Goal: Navigation & Orientation: Find specific page/section

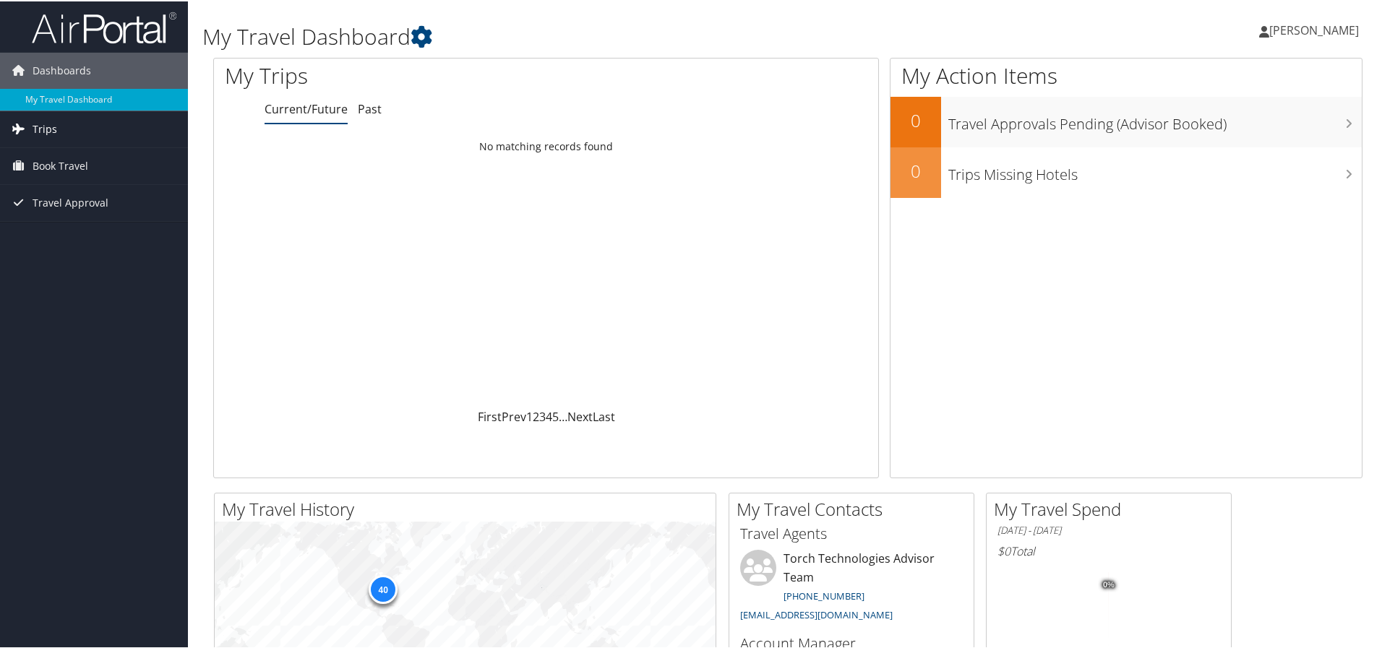
click at [53, 129] on span "Trips" at bounding box center [45, 128] width 25 height 36
click at [59, 233] on span "Book Travel" at bounding box center [61, 230] width 56 height 36
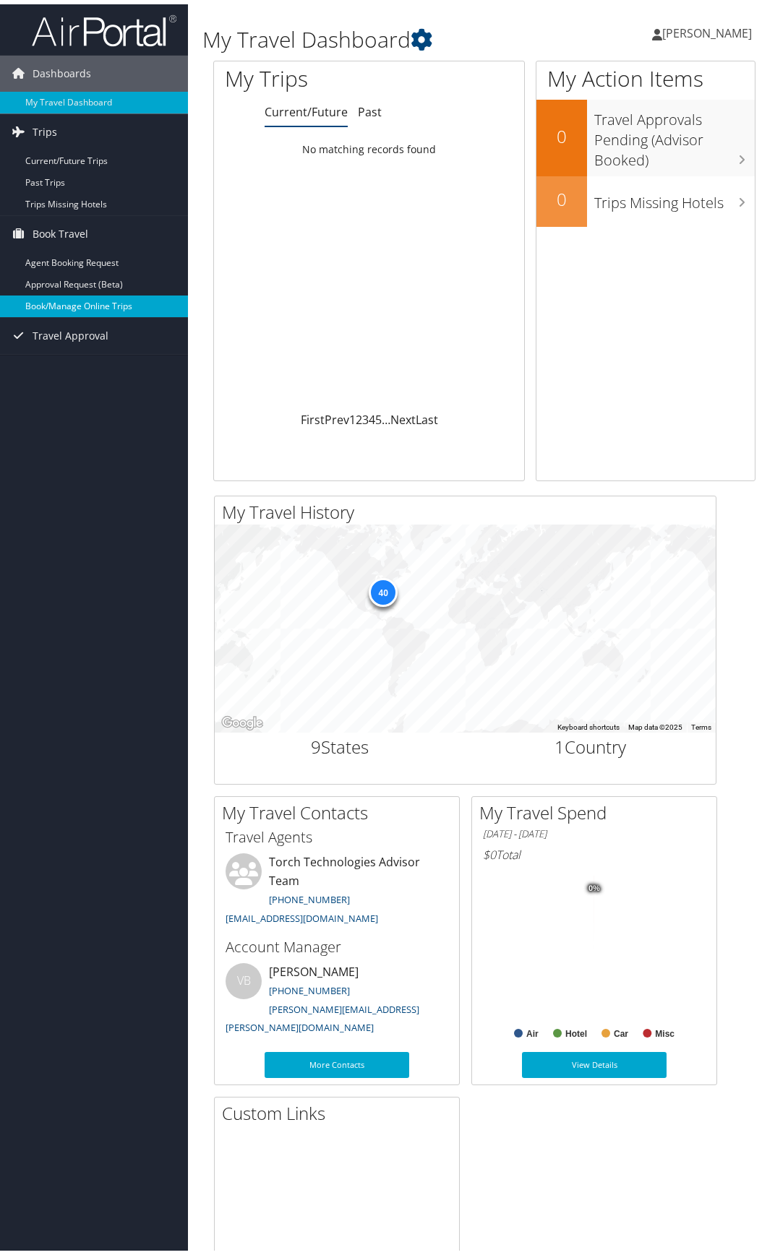
click at [62, 308] on link "Book/Manage Online Trips" at bounding box center [94, 302] width 188 height 22
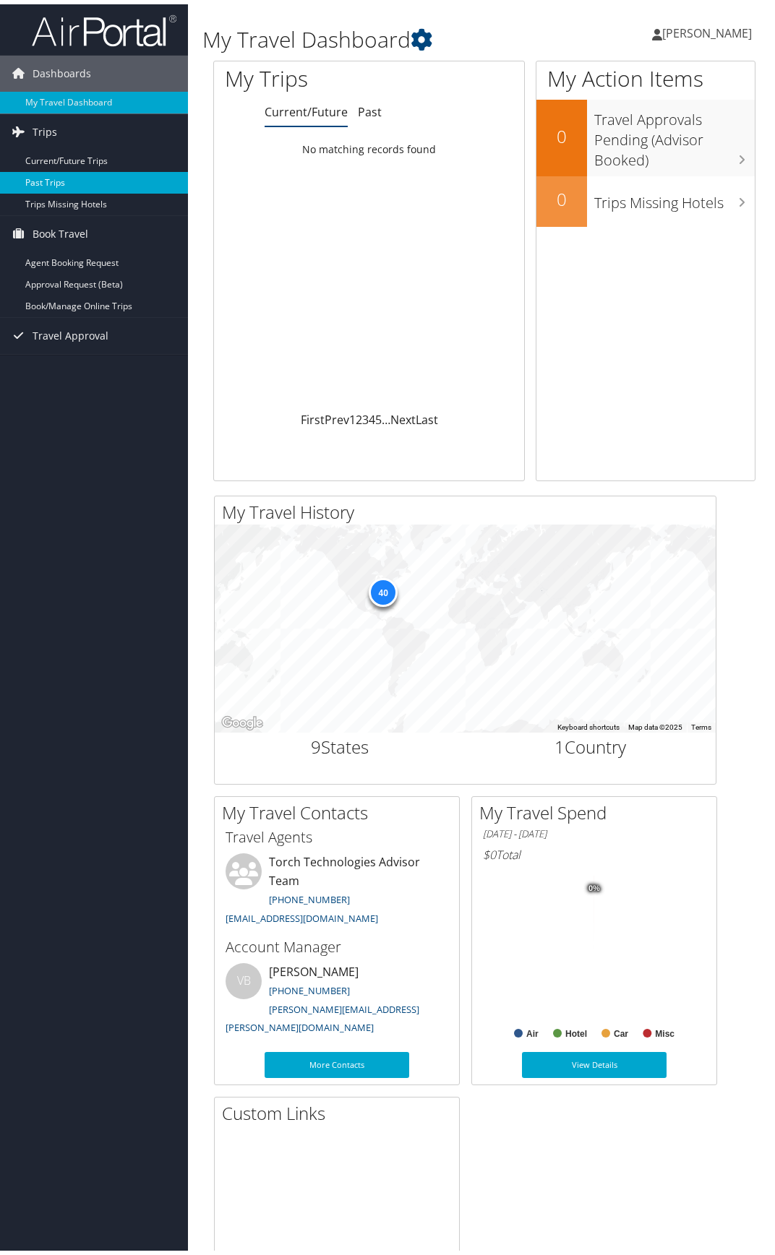
click at [43, 178] on link "Past Trips" at bounding box center [94, 179] width 188 height 22
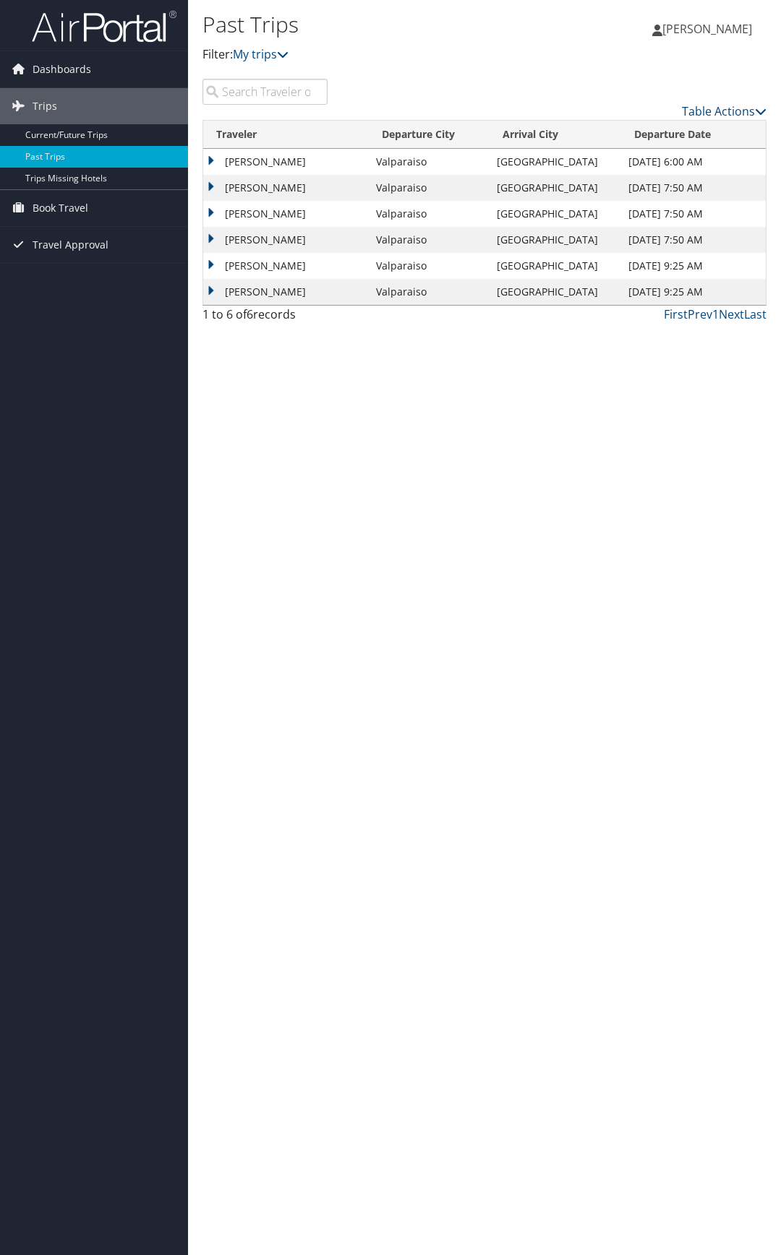
click at [270, 189] on td "DAVID ALLAN ATKINSON" at bounding box center [286, 188] width 166 height 26
